Goal: Task Accomplishment & Management: Manage account settings

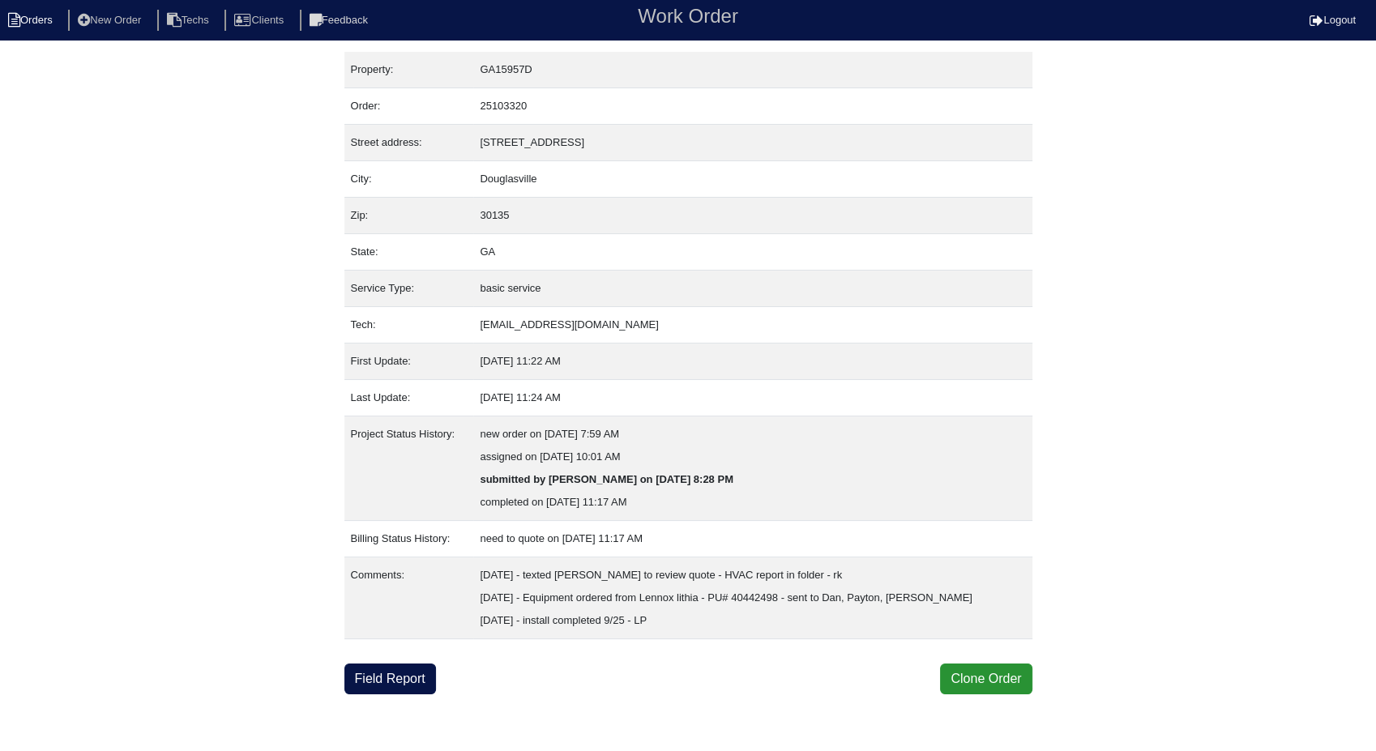
click at [34, 21] on li "Orders" at bounding box center [33, 21] width 66 height 22
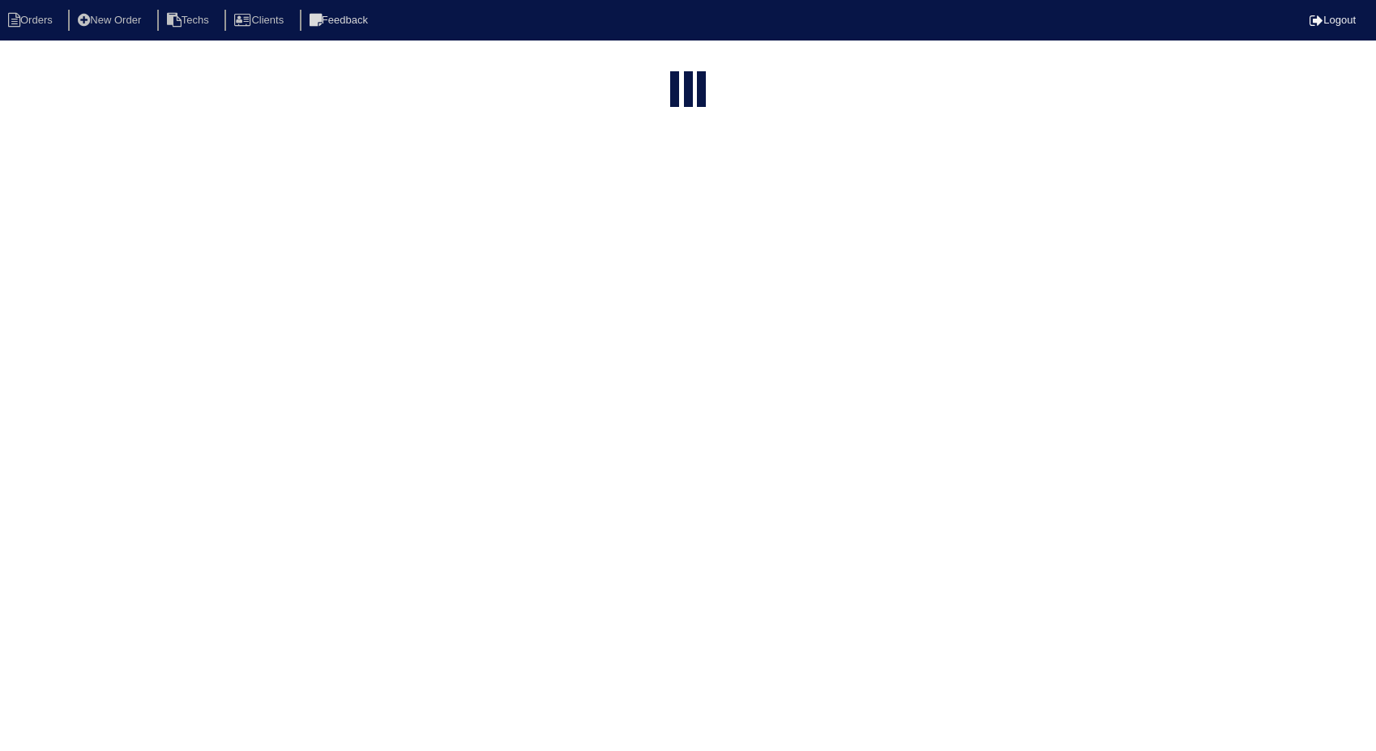
select select "15"
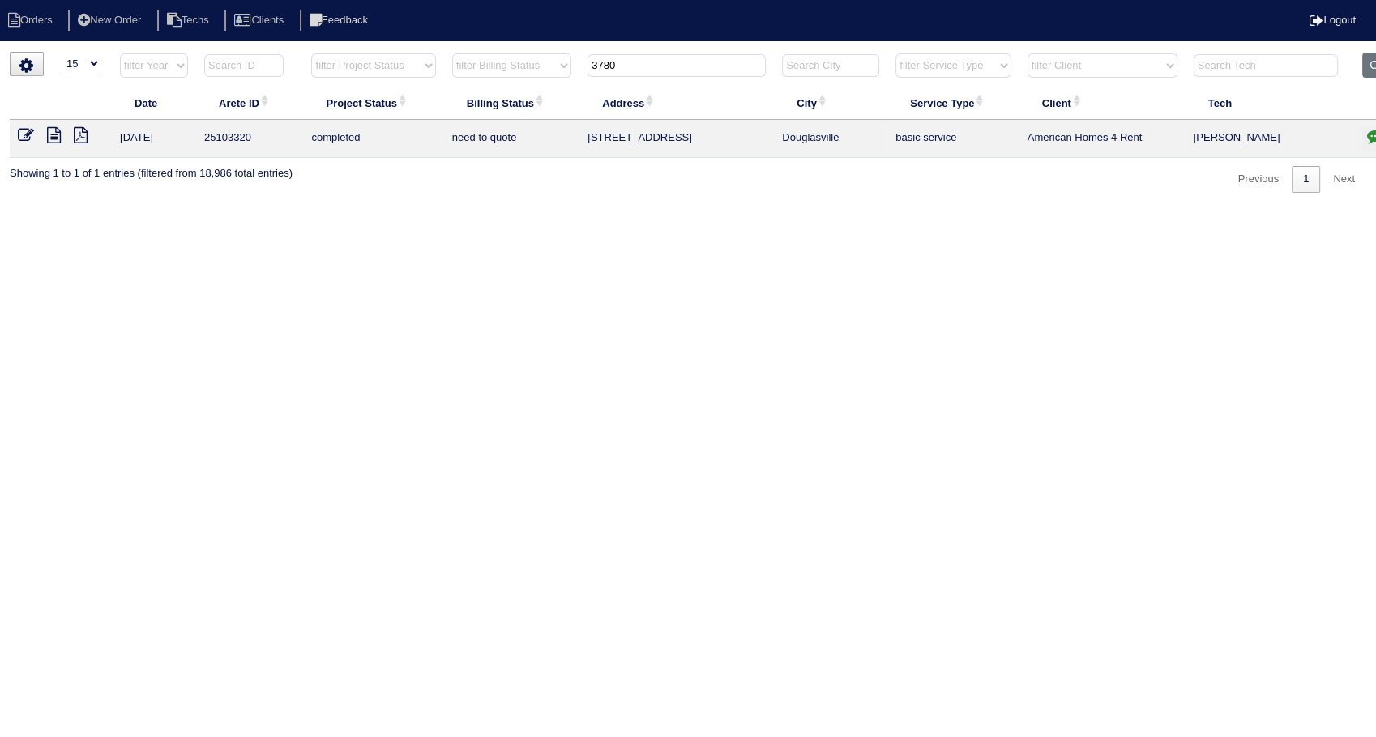
drag, startPoint x: 641, startPoint y: 66, endPoint x: 549, endPoint y: 87, distance: 94.1
click at [549, 87] on table "Date Arete ID Project Status Billing Status Address City Service Type Client Te…" at bounding box center [712, 105] width 1405 height 105
type input "57"
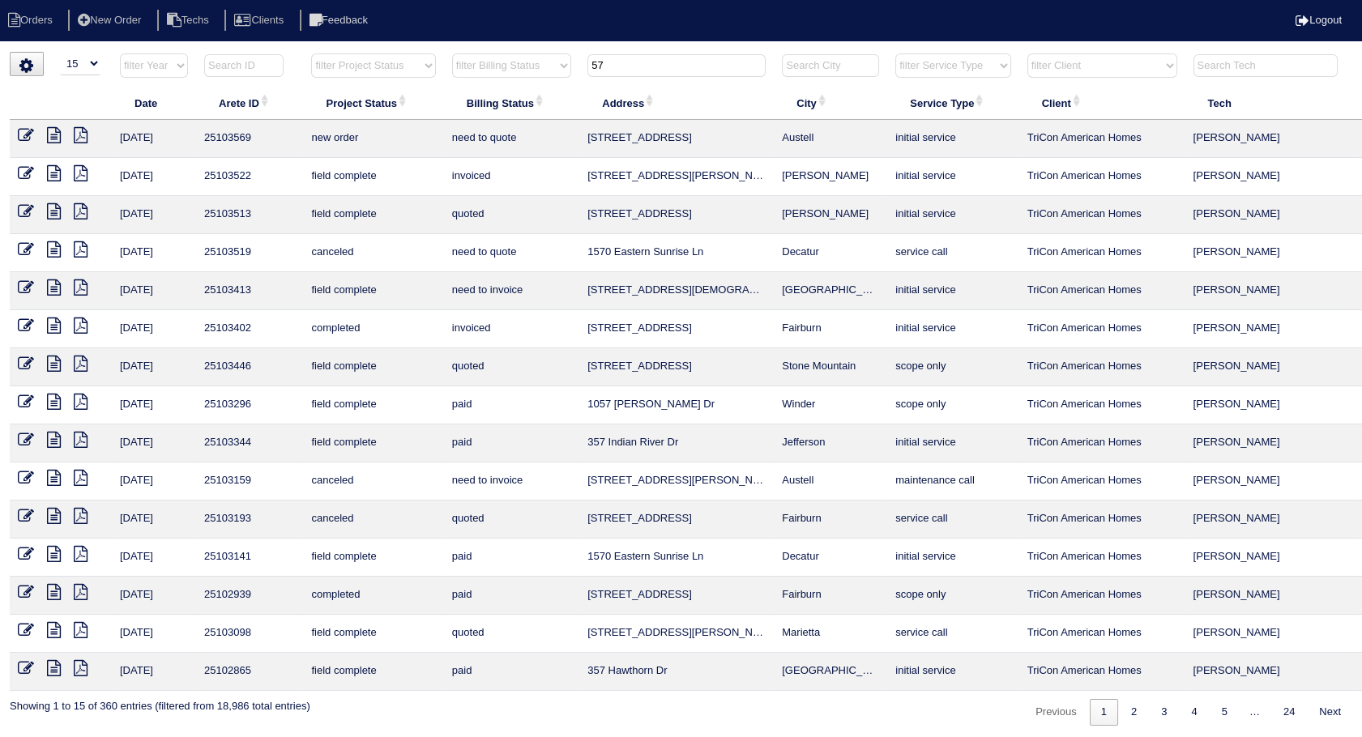
click at [29, 284] on icon at bounding box center [26, 287] width 16 height 16
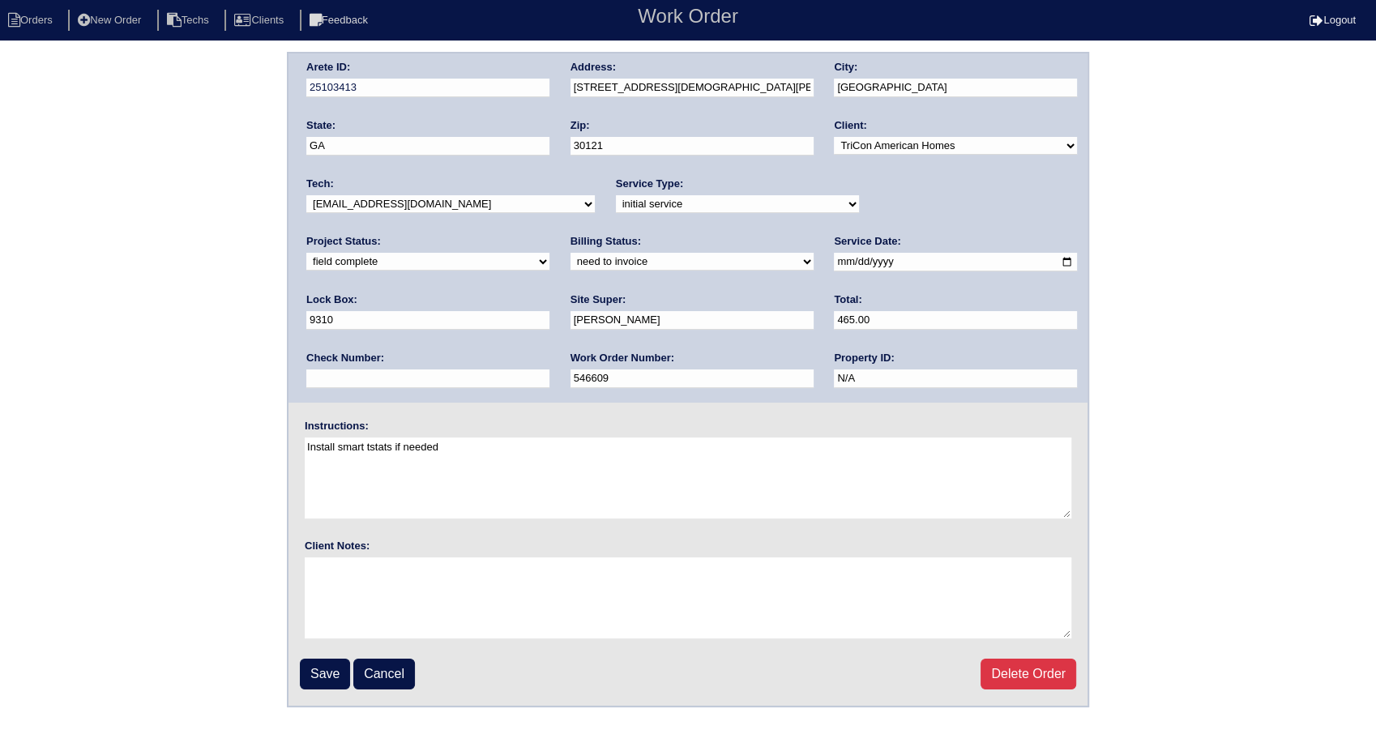
click at [570, 265] on select "need to quote quoted need to invoice invoiced paid warranty purchase order need…" at bounding box center [691, 262] width 243 height 18
select select "invoiced"
click at [570, 253] on select "need to quote quoted need to invoice invoiced paid warranty purchase order need…" at bounding box center [691, 262] width 243 height 18
click at [324, 672] on input "Save" at bounding box center [325, 674] width 50 height 31
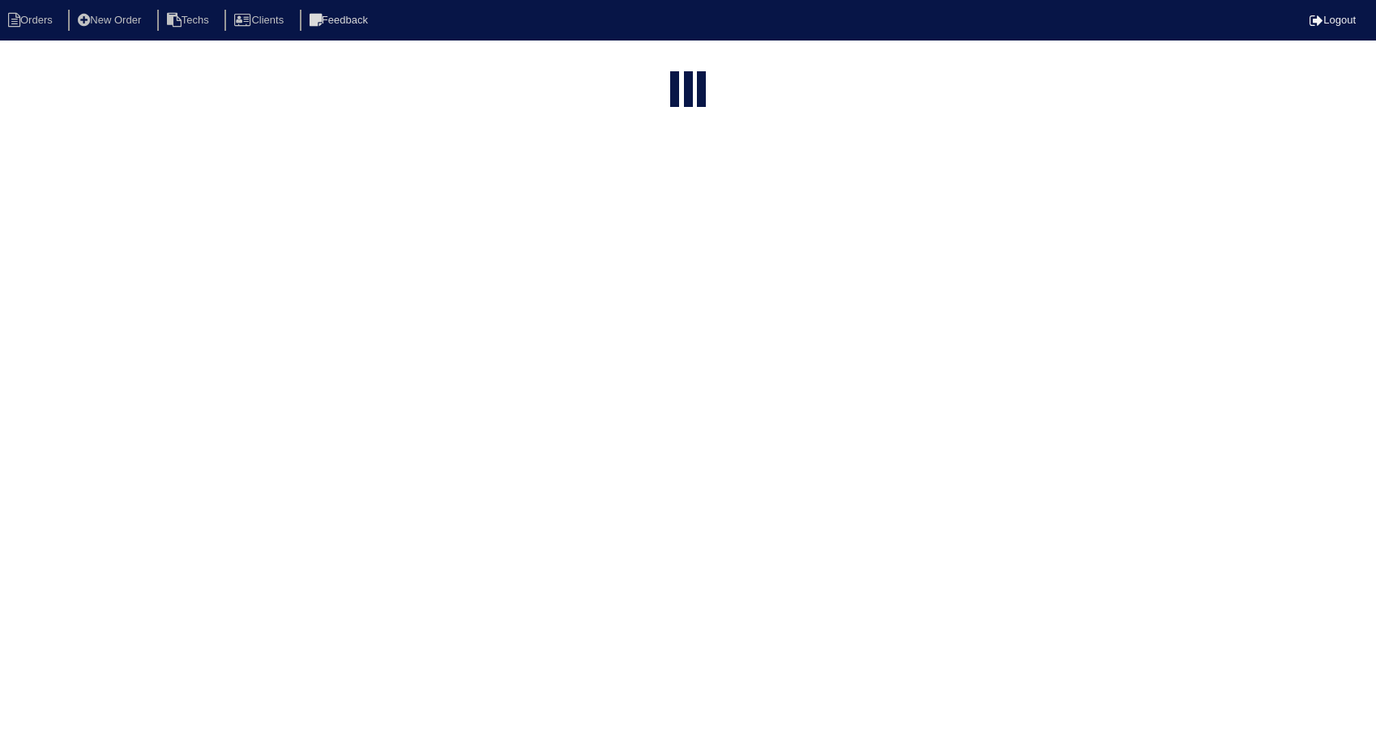
select select "15"
type input "57"
